Goal: Information Seeking & Learning: Check status

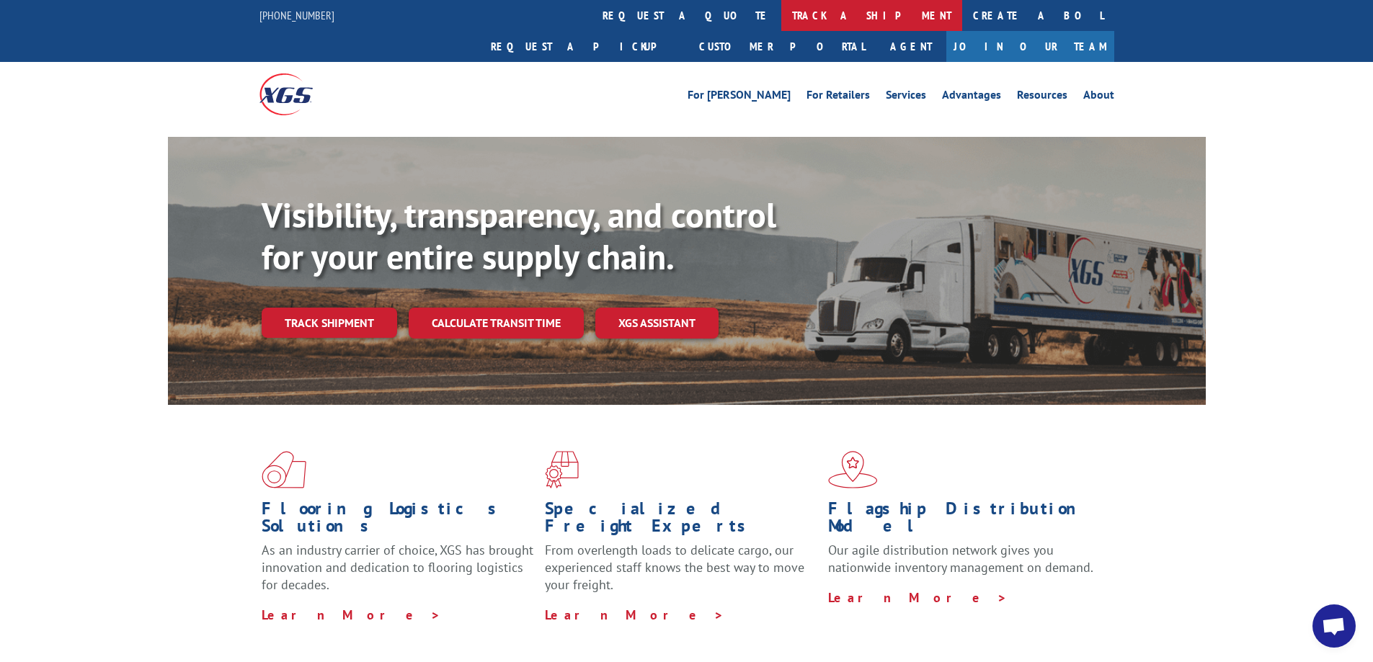
click at [781, 11] on link "track a shipment" at bounding box center [871, 15] width 181 height 31
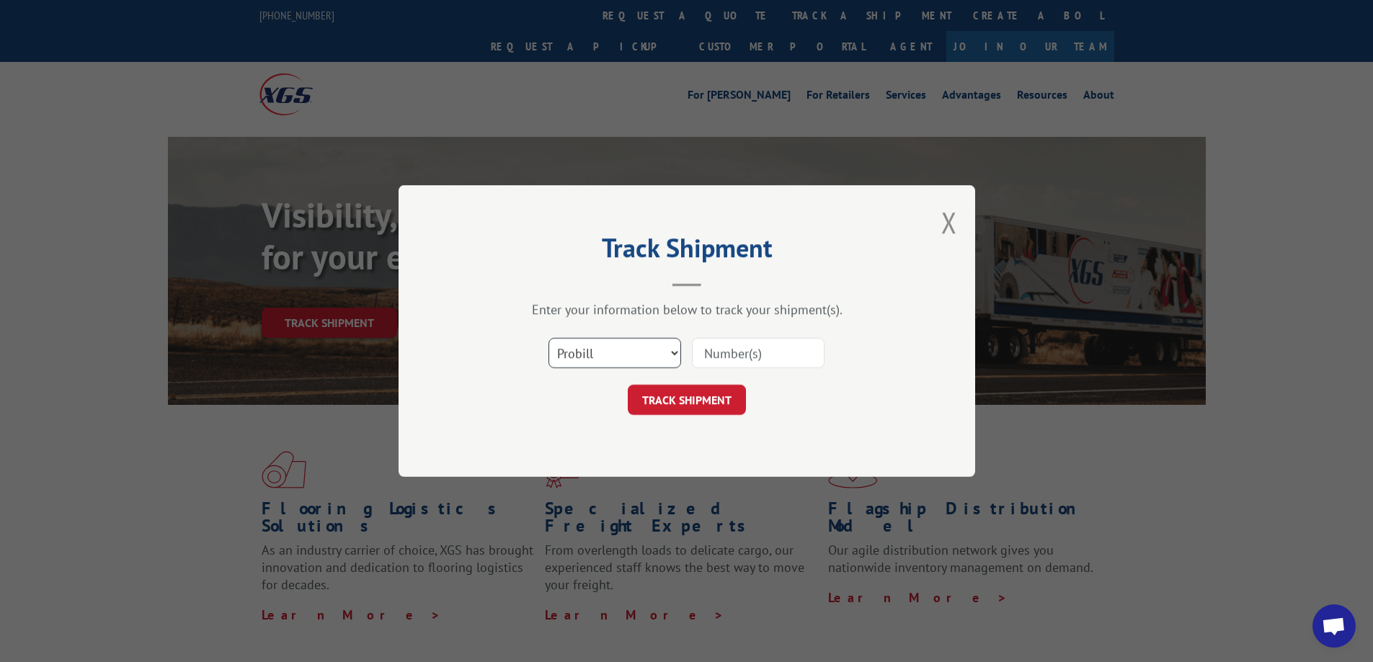
click at [634, 348] on select "Select category... Probill BOL PO" at bounding box center [615, 353] width 133 height 30
select select "bol"
click at [549, 338] on select "Select category... Probill BOL PO" at bounding box center [615, 353] width 133 height 30
click at [737, 353] on input at bounding box center [758, 353] width 133 height 30
click at [774, 352] on input at bounding box center [758, 353] width 133 height 30
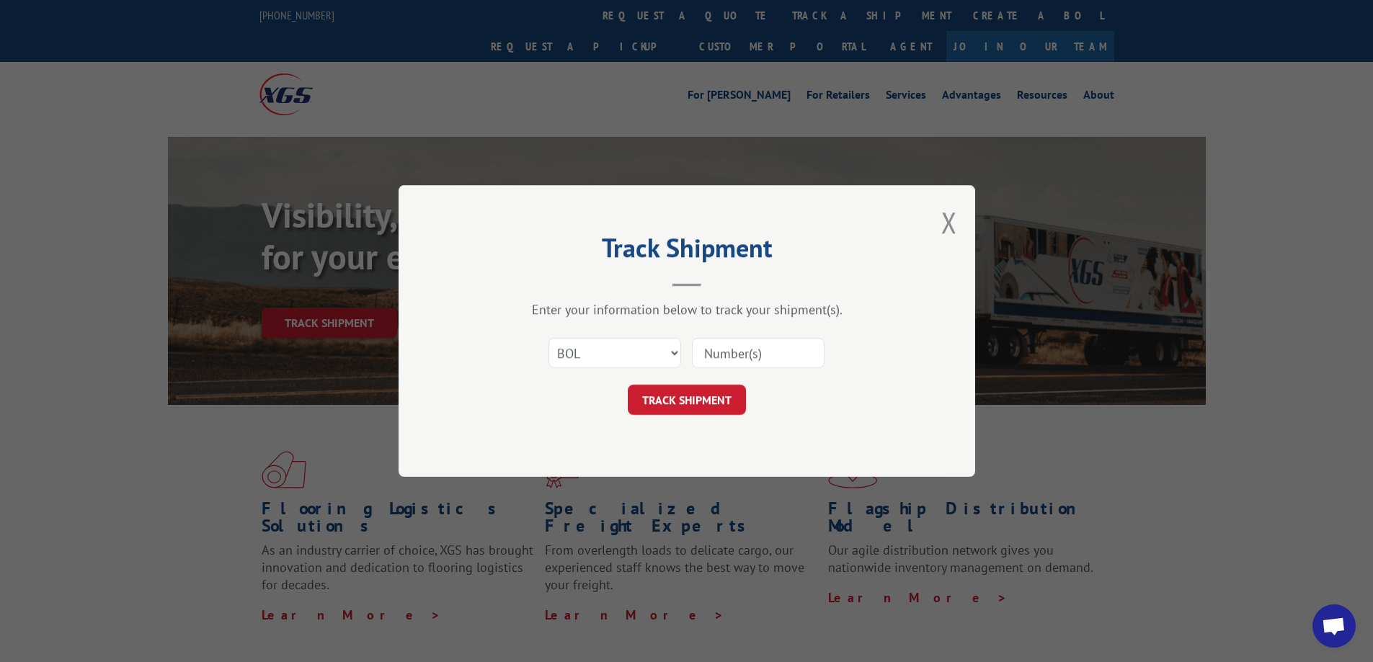
paste input "236180"
type input "236180"
click at [683, 402] on button "TRACK SHIPMENT" at bounding box center [687, 400] width 118 height 30
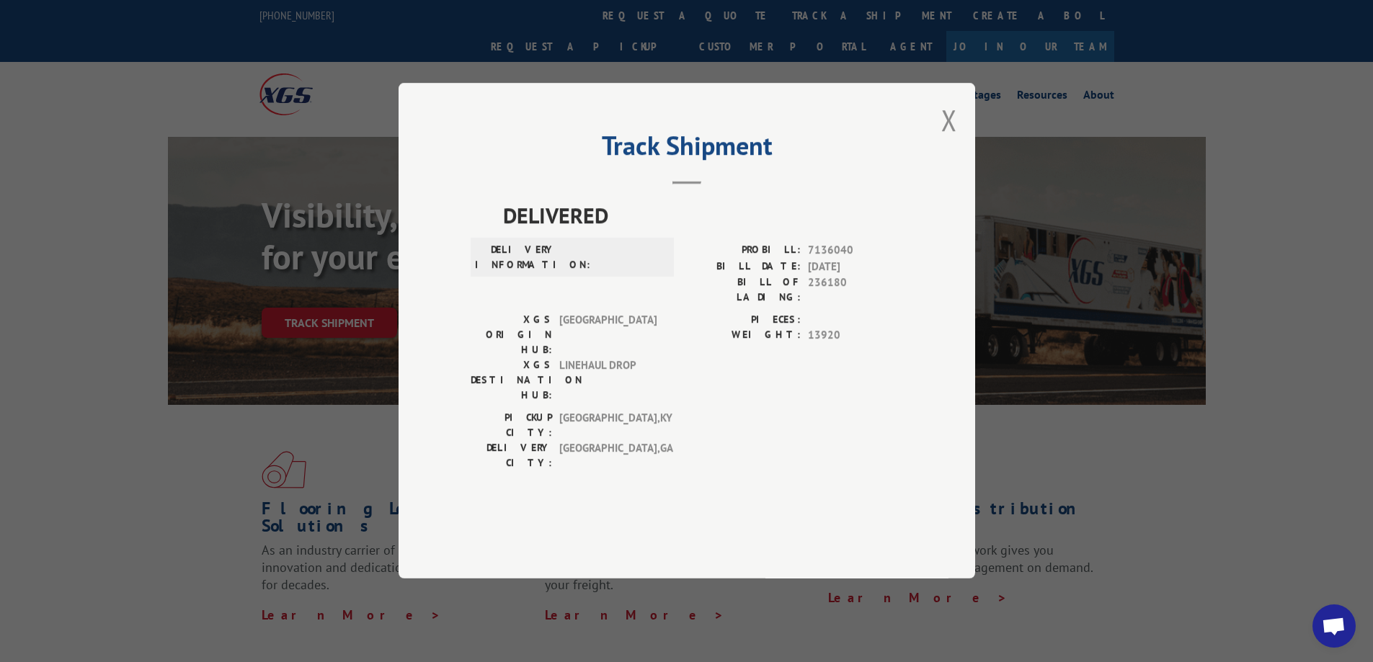
click at [954, 139] on button "Close modal" at bounding box center [949, 120] width 16 height 38
